Goal: Task Accomplishment & Management: Use online tool/utility

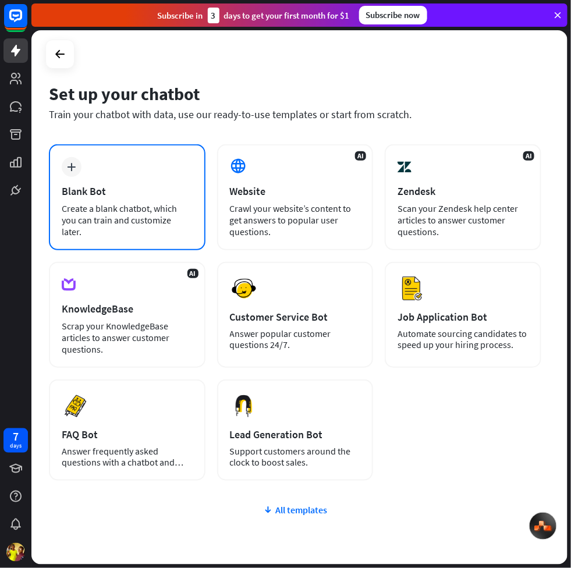
click at [150, 183] on div "plus Blank Bot Create a blank chatbot, which you can train and customize later." at bounding box center [127, 197] width 157 height 106
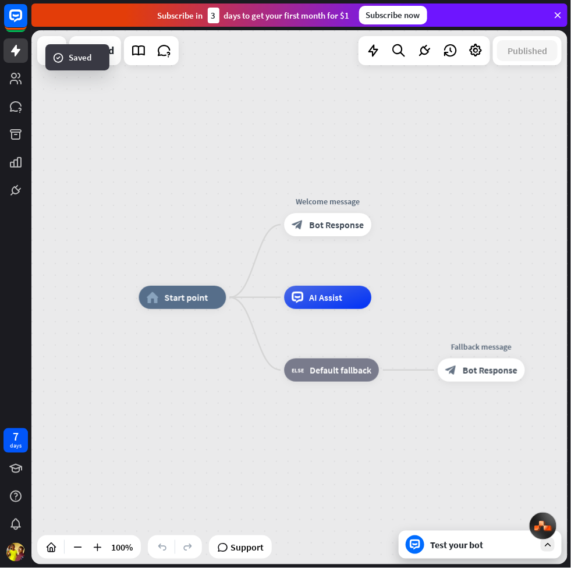
click at [433, 537] on div "Test your bot" at bounding box center [480, 545] width 163 height 28
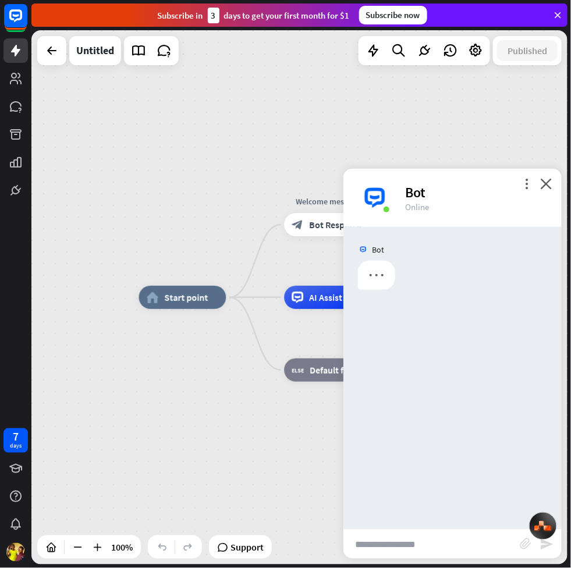
click at [402, 547] on input "text" at bounding box center [431, 544] width 176 height 29
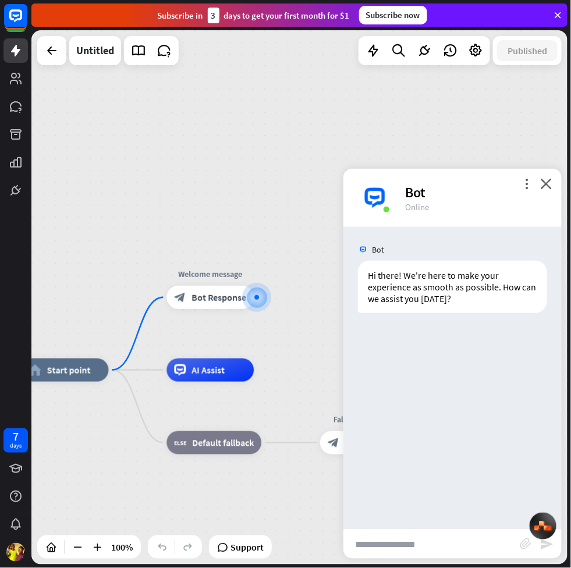
paste input "**********"
type input "**********"
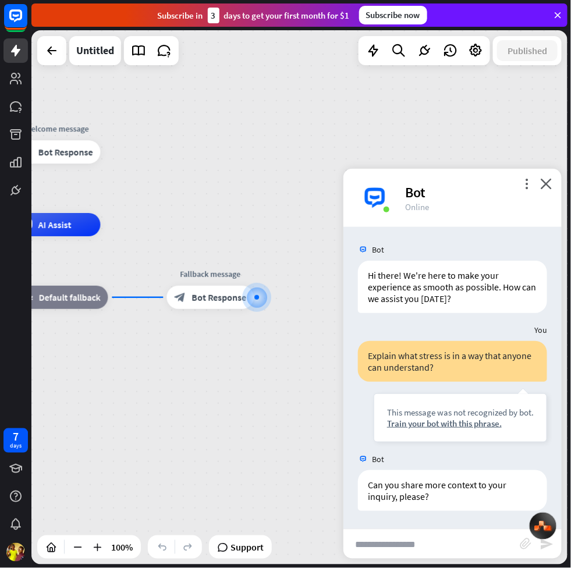
click at [444, 544] on input "text" at bounding box center [431, 544] width 176 height 29
type input "******"
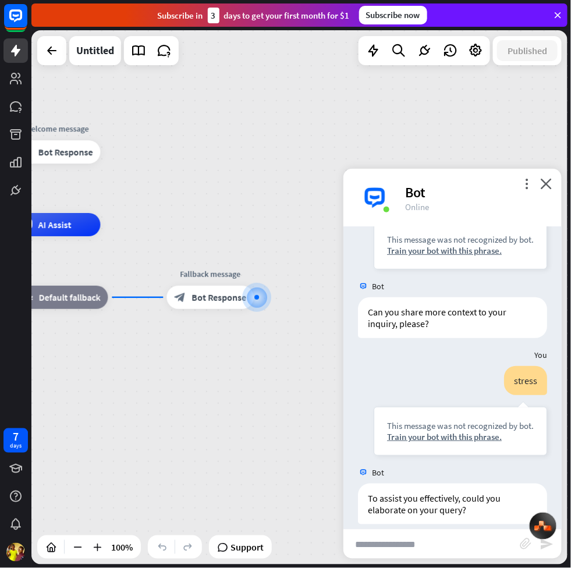
scroll to position [185, 0]
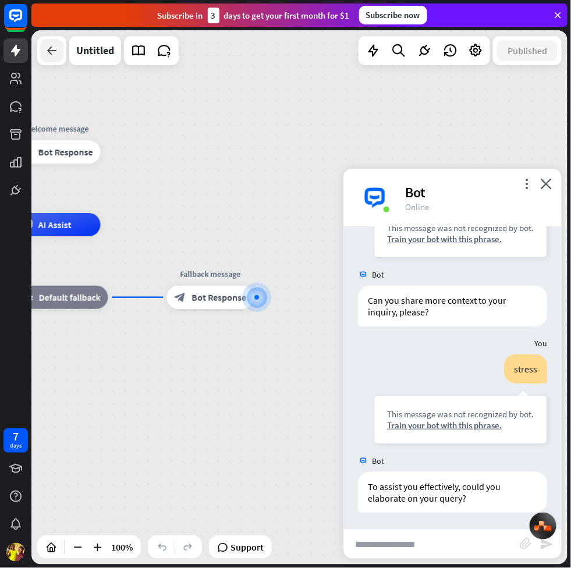
click at [55, 56] on icon at bounding box center [52, 51] width 14 height 14
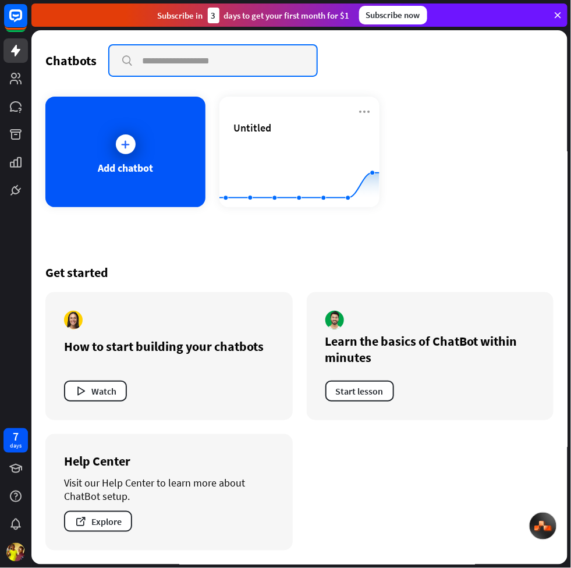
click at [218, 55] on input "text" at bounding box center [212, 60] width 207 height 30
type input "*"
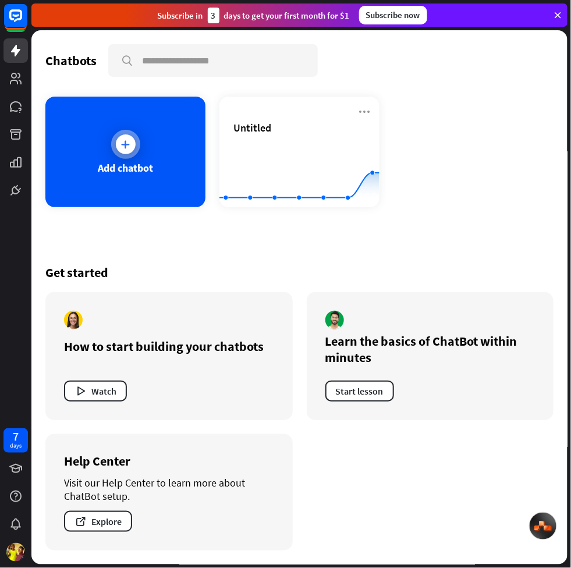
click at [157, 157] on div "Add chatbot" at bounding box center [125, 152] width 160 height 111
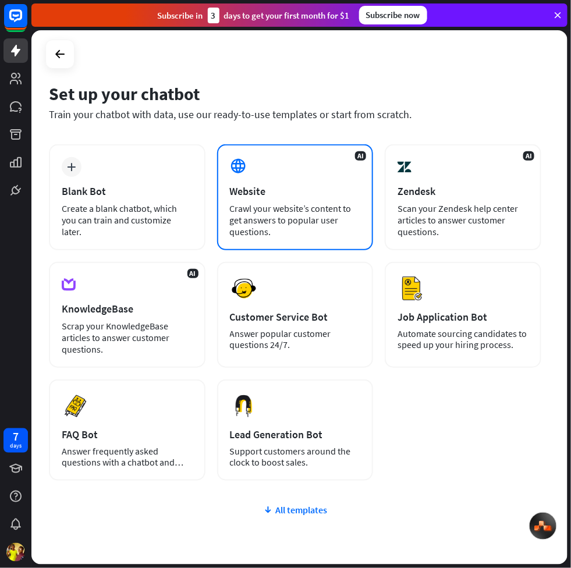
click at [271, 225] on div "Crawl your website’s content to get answers to popular user questions." at bounding box center [295, 220] width 131 height 35
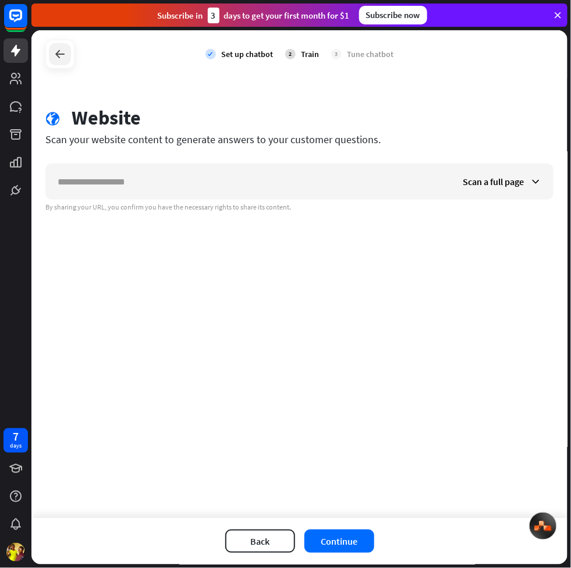
click at [66, 54] on icon at bounding box center [60, 54] width 14 height 14
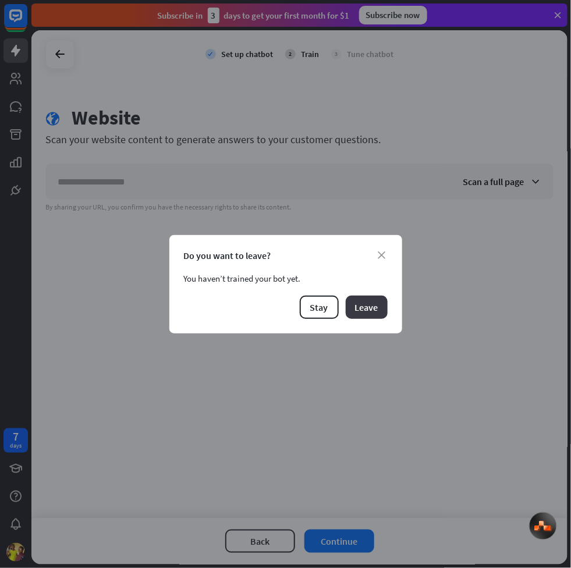
click at [352, 310] on button "Leave" at bounding box center [367, 307] width 42 height 23
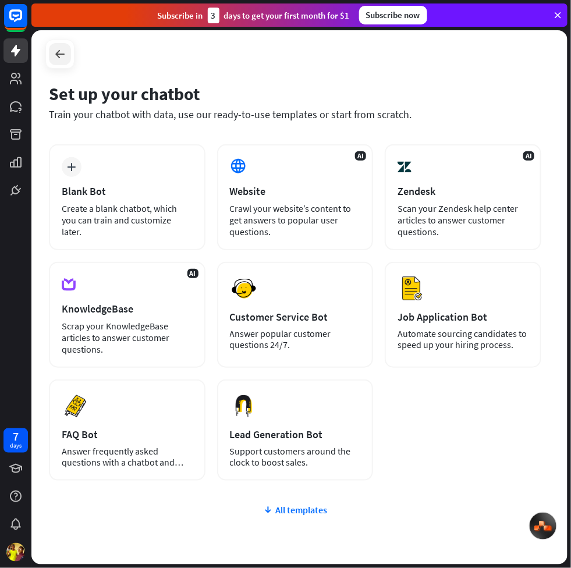
click at [62, 53] on icon at bounding box center [60, 54] width 14 height 14
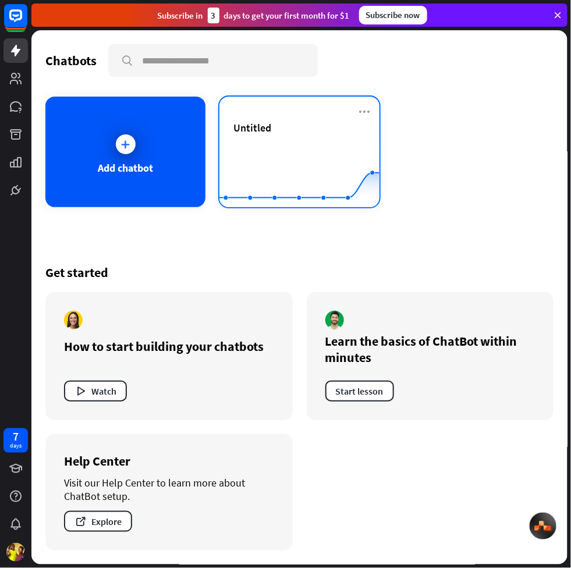
click at [306, 132] on div "Untitled" at bounding box center [299, 127] width 132 height 13
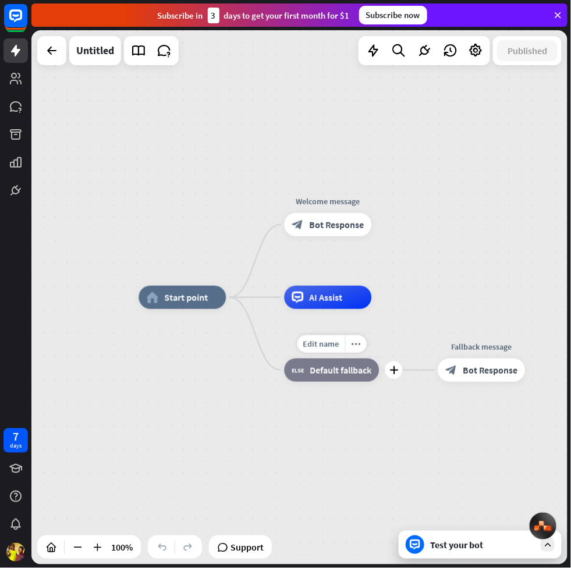
click at [341, 371] on span "Default fallback" at bounding box center [341, 370] width 62 height 12
click at [457, 367] on icon "block_bot_response" at bounding box center [451, 370] width 12 height 12
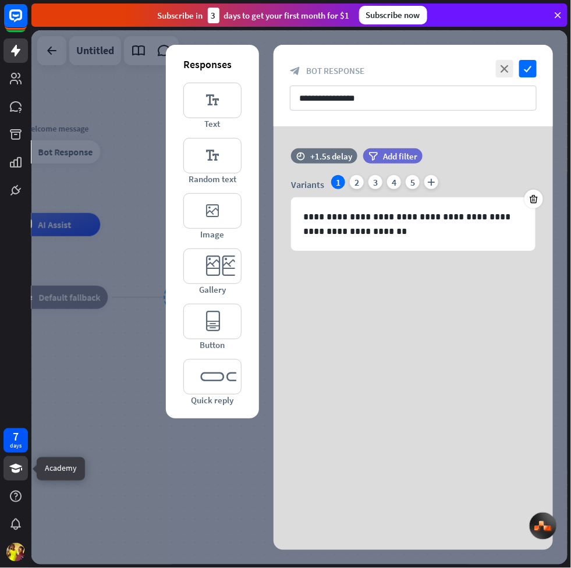
click at [17, 470] on icon at bounding box center [15, 468] width 13 height 9
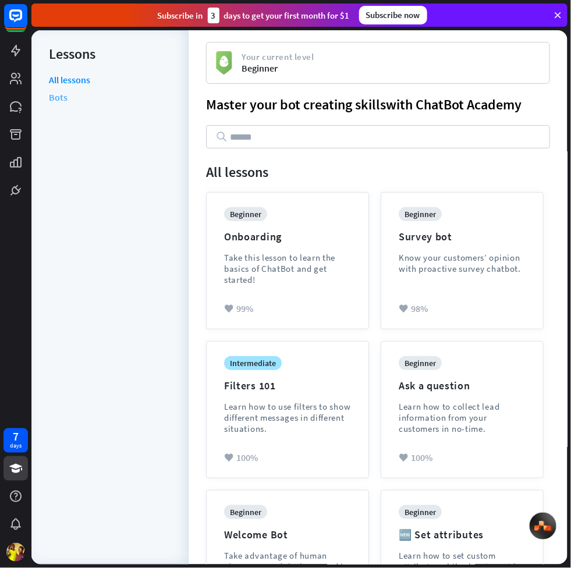
click at [62, 93] on link "Bots" at bounding box center [58, 96] width 19 height 17
